Goal: Transaction & Acquisition: Purchase product/service

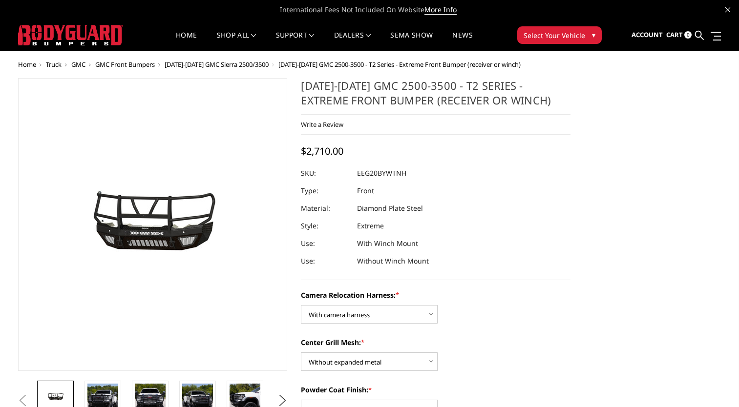
select select "3797"
select select "3796"
select select "3794"
select select "3791"
select select "3788"
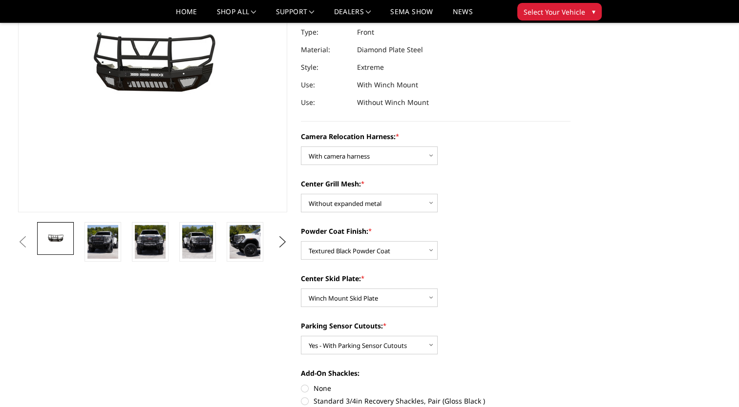
scroll to position [147, 0]
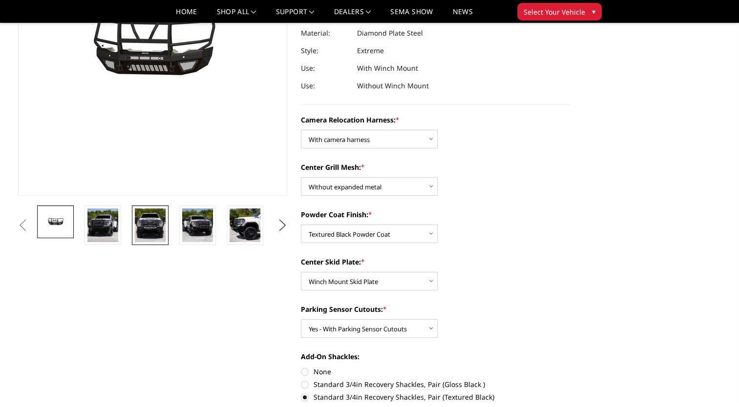
click at [145, 231] on img at bounding box center [150, 226] width 31 height 34
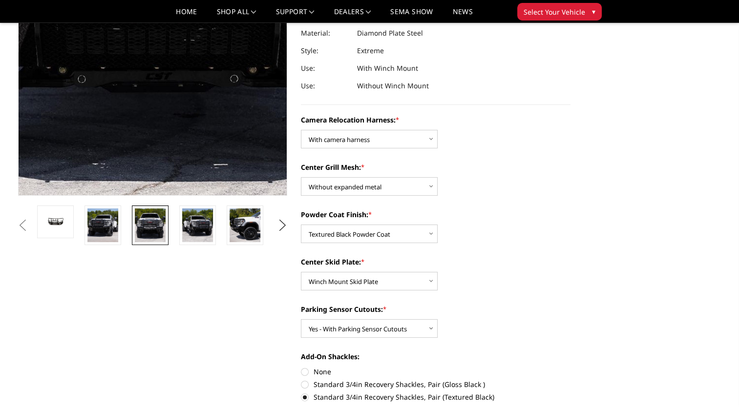
scroll to position [70, 0]
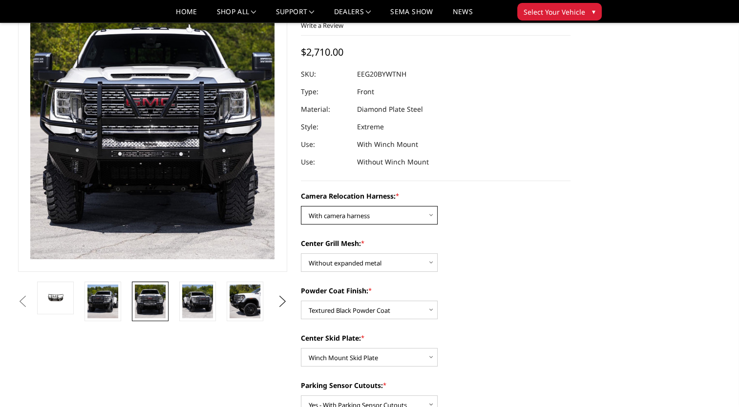
click at [359, 215] on select "Choose Options Without camera harness With camera harness" at bounding box center [369, 215] width 137 height 19
click at [301, 206] on select "Choose Options Without camera harness With camera harness" at bounding box center [369, 215] width 137 height 19
click at [375, 219] on select "Choose Options Without camera harness With camera harness" at bounding box center [369, 215] width 137 height 19
click at [301, 206] on select "Choose Options Without camera harness With camera harness" at bounding box center [369, 215] width 137 height 19
click at [341, 215] on select "Choose Options Without camera harness With camera harness" at bounding box center [369, 215] width 137 height 19
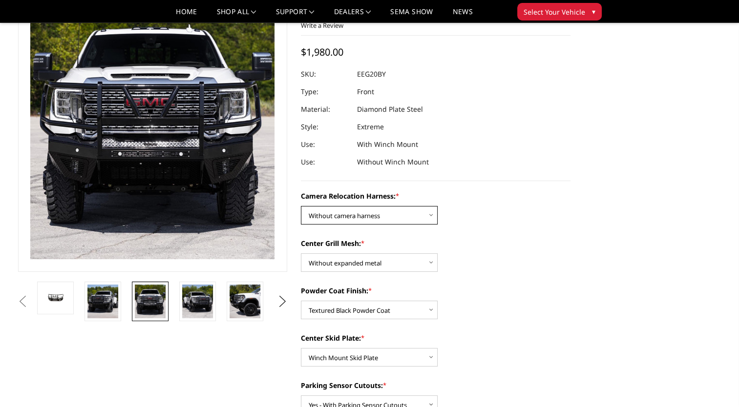
click at [301, 206] on select "Choose Options Without camera harness With camera harness" at bounding box center [369, 215] width 137 height 19
click at [406, 211] on select "Choose Options Without camera harness With camera harness" at bounding box center [369, 215] width 137 height 19
select select "3797"
click at [301, 206] on select "Choose Options Without camera harness With camera harness" at bounding box center [369, 215] width 137 height 19
click at [401, 357] on select "Choose Options Winch Mount Skid Plate Standard Skid Plate (included) 2" Receive…" at bounding box center [369, 357] width 137 height 19
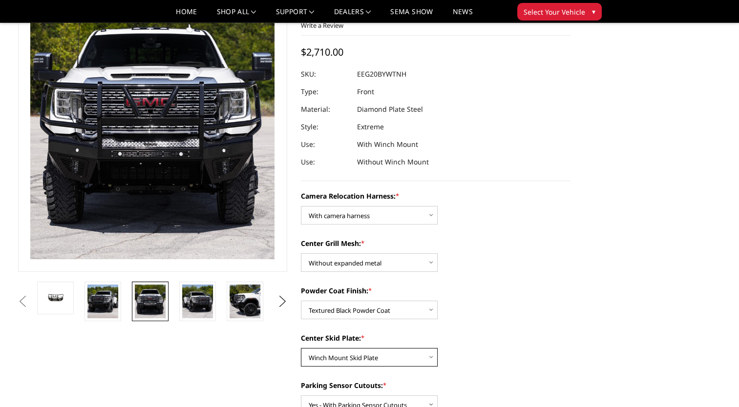
select select "3789"
click at [301, 348] on select "Choose Options Winch Mount Skid Plate Standard Skid Plate (included) 2" Receive…" at bounding box center [369, 357] width 137 height 19
click at [361, 362] on select "Choose Options Winch Mount Skid Plate Standard Skid Plate (included) 2" Receive…" at bounding box center [369, 357] width 137 height 19
click at [301, 348] on select "Choose Options Winch Mount Skid Plate Standard Skid Plate (included) 2" Receive…" at bounding box center [369, 357] width 137 height 19
click at [365, 353] on select "Choose Options Winch Mount Skid Plate Standard Skid Plate (included) 2" Receive…" at bounding box center [369, 357] width 137 height 19
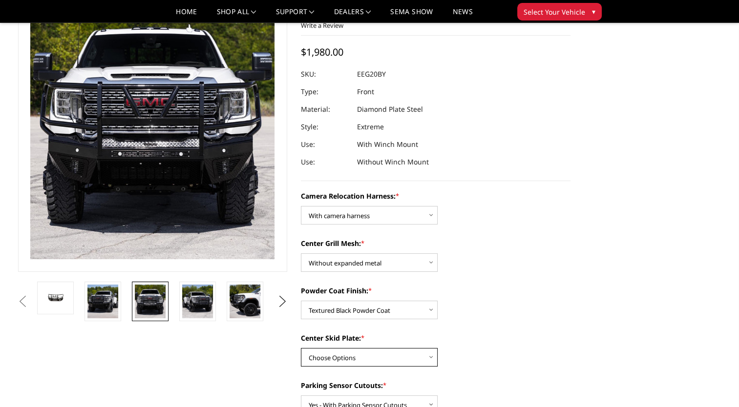
select select "3791"
click at [301, 348] on select "Choose Options Winch Mount Skid Plate Standard Skid Plate (included) 2" Receive…" at bounding box center [369, 357] width 137 height 19
click at [281, 303] on button "Next" at bounding box center [282, 301] width 15 height 15
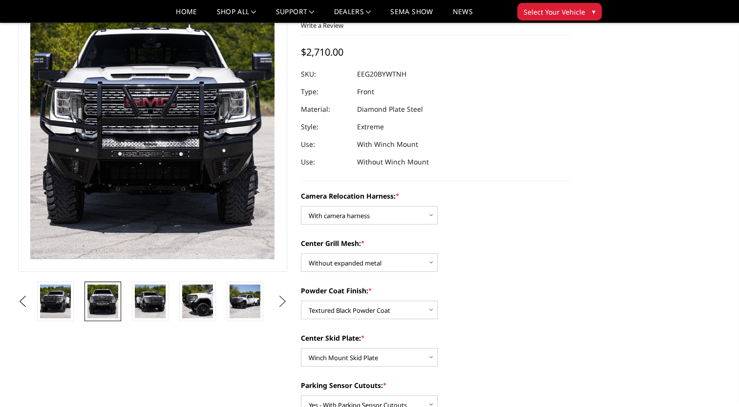
click at [281, 300] on button "Next" at bounding box center [282, 301] width 15 height 15
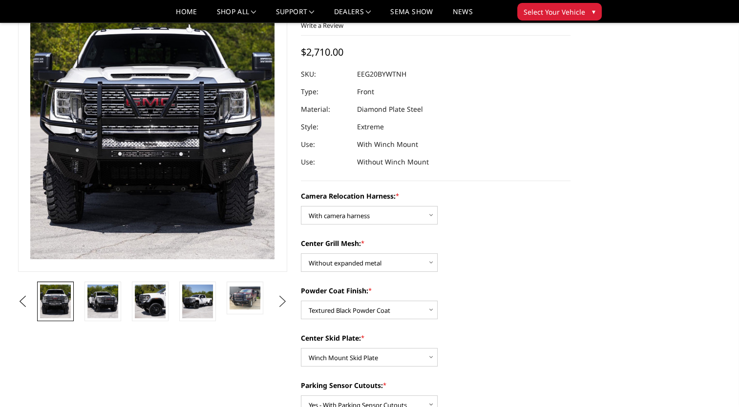
click at [281, 300] on button "Next" at bounding box center [282, 301] width 15 height 15
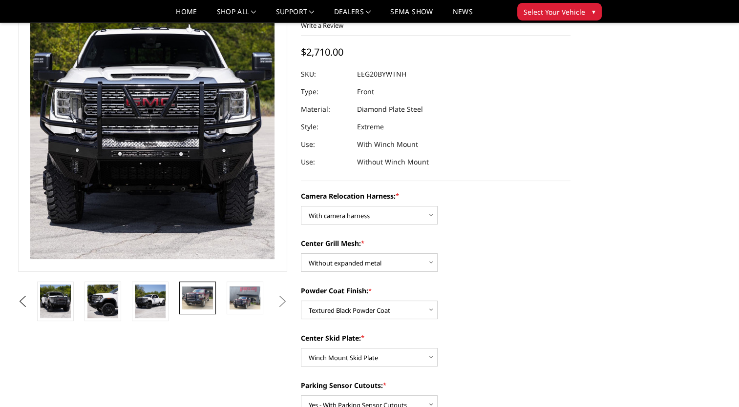
click at [182, 290] on img at bounding box center [197, 298] width 31 height 23
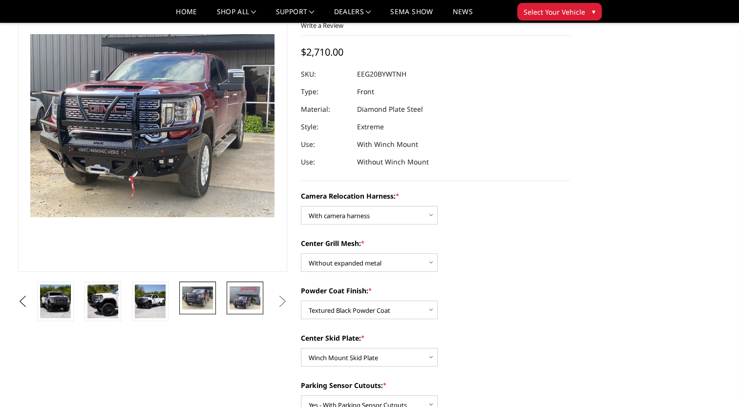
click at [249, 308] on img at bounding box center [245, 298] width 31 height 23
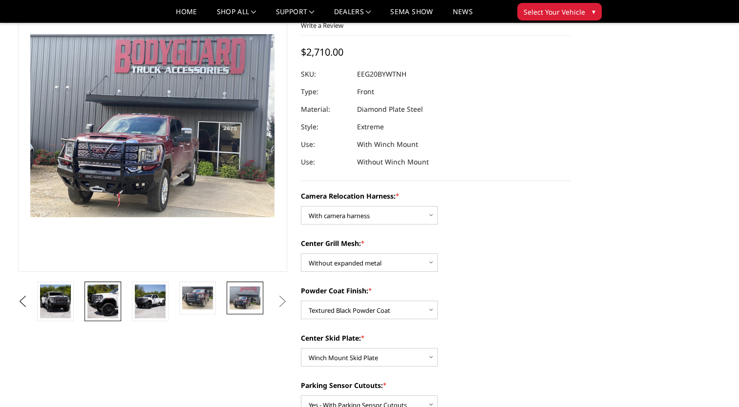
click at [107, 304] on img at bounding box center [102, 302] width 31 height 34
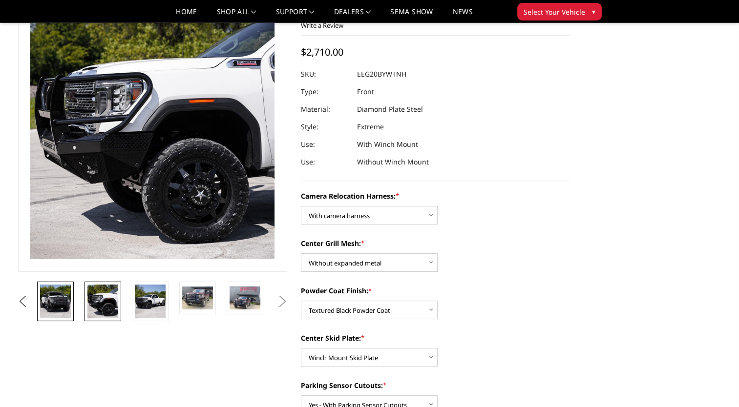
click at [67, 301] on img at bounding box center [55, 302] width 31 height 34
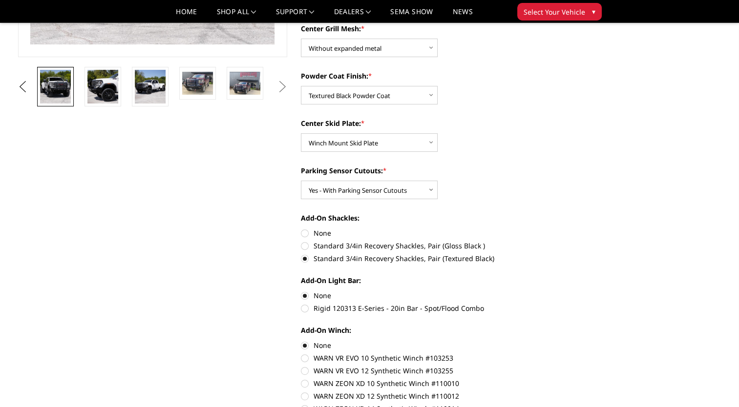
scroll to position [315, 0]
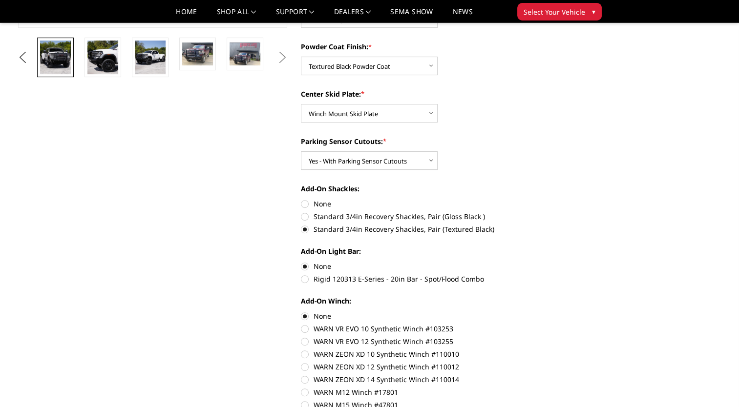
click at [306, 281] on label "Rigid 120313 E-Series - 20in Bar - Spot/Flood Combo" at bounding box center [436, 279] width 270 height 10
click at [570, 262] on input "Rigid 120313 E-Series - 20in Bar - Spot/Flood Combo" at bounding box center [570, 261] width 0 height 0
radio input "true"
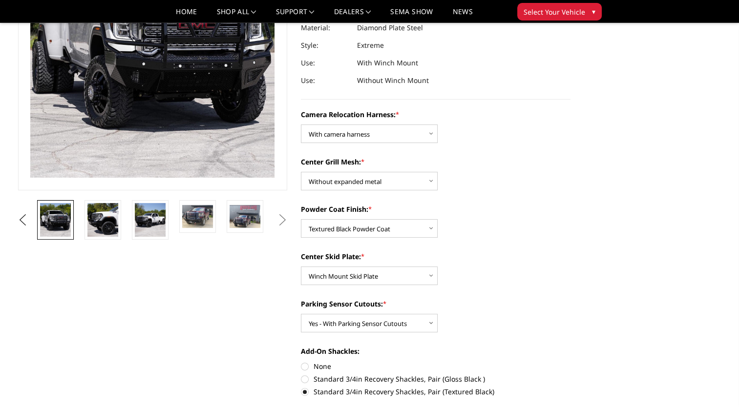
scroll to position [217, 0]
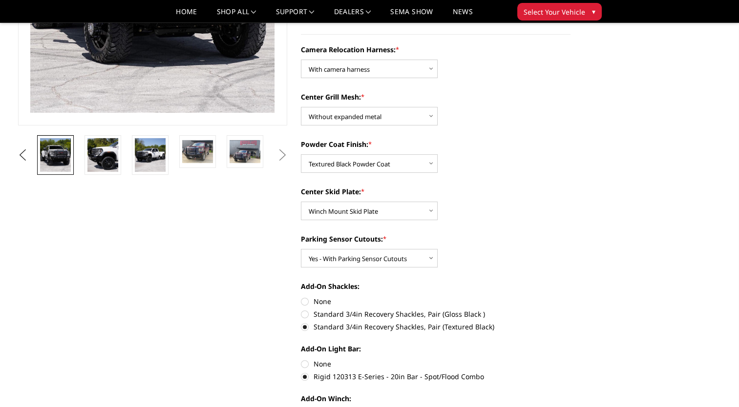
click at [304, 361] on label "None" at bounding box center [436, 364] width 270 height 10
click at [301, 359] on input "None" at bounding box center [301, 359] width 0 height 0
radio input "true"
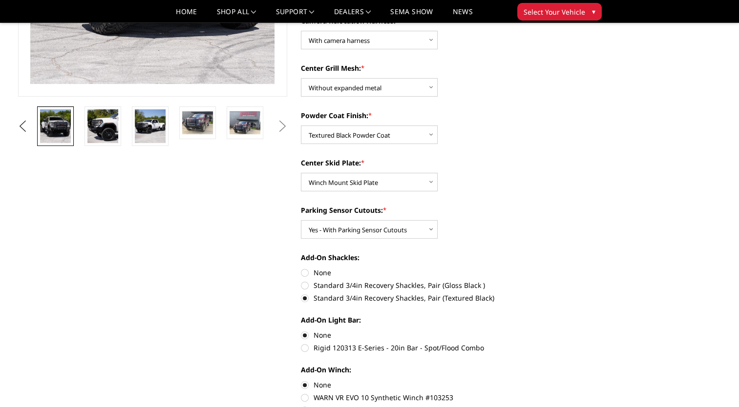
scroll to position [293, 0]
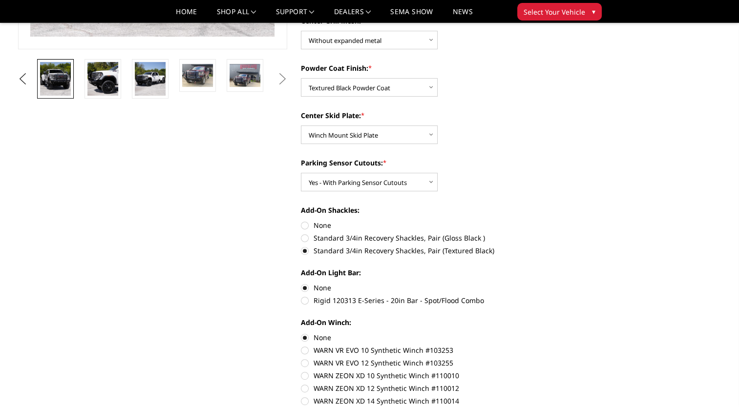
click at [305, 304] on label "Rigid 120313 E-Series - 20in Bar - Spot/Flood Combo" at bounding box center [436, 300] width 270 height 10
click at [570, 283] on input "Rigid 120313 E-Series - 20in Bar - Spot/Flood Combo" at bounding box center [570, 283] width 0 height 0
radio input "true"
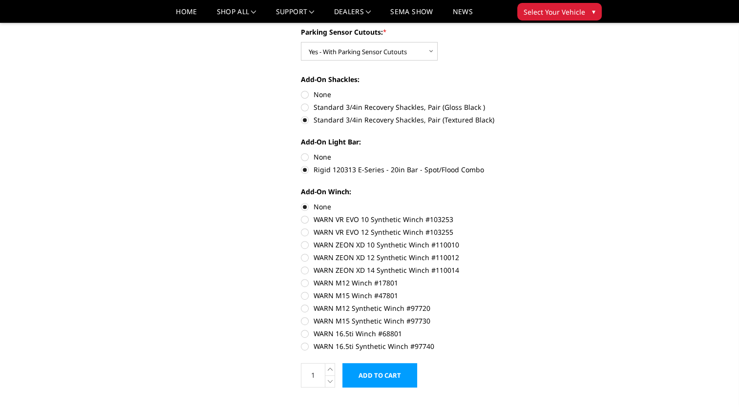
scroll to position [440, 0]
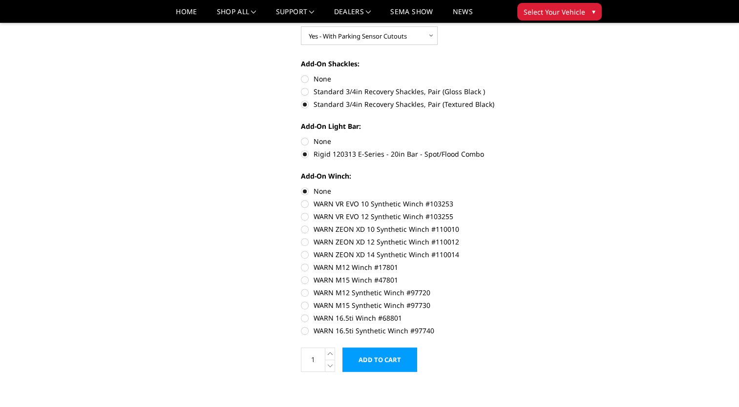
click at [306, 331] on label "WARN 16.5ti Synthetic Winch #97740" at bounding box center [436, 331] width 270 height 10
click at [570, 314] on input "WARN 16.5ti Synthetic Winch #97740" at bounding box center [570, 313] width 0 height 0
radio input "true"
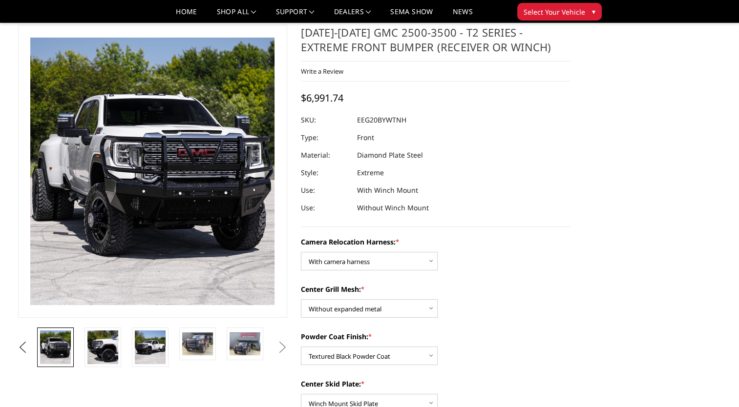
scroll to position [0, 0]
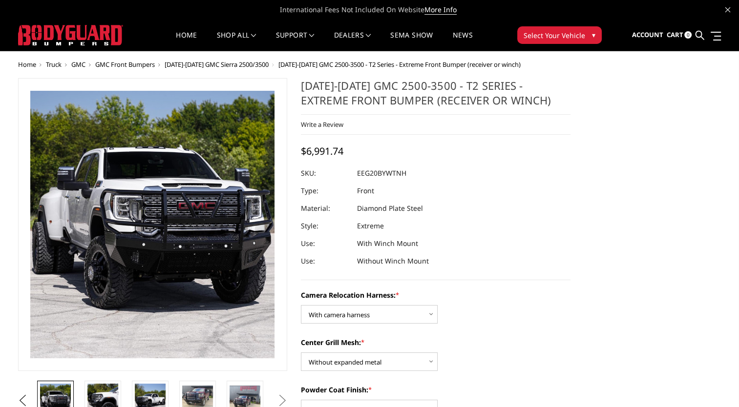
drag, startPoint x: 0, startPoint y: 263, endPoint x: 0, endPoint y: 251, distance: 12.2
